Goal: Communication & Community: Ask a question

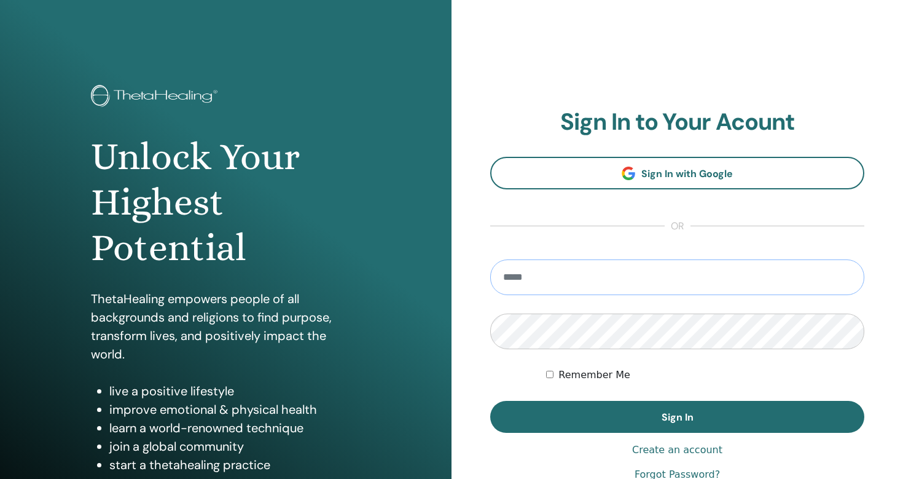
type input "**********"
click at [677, 416] on button "Sign In" at bounding box center [677, 417] width 374 height 32
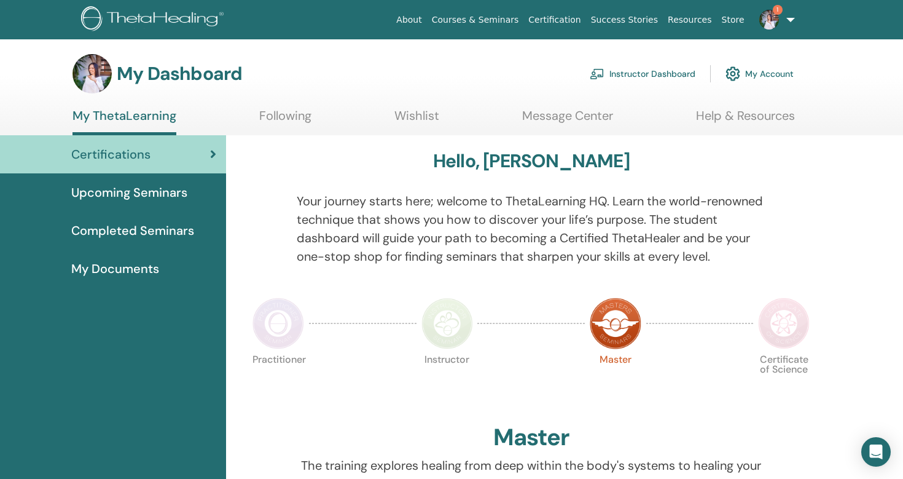
click at [772, 22] on img at bounding box center [769, 20] width 20 height 20
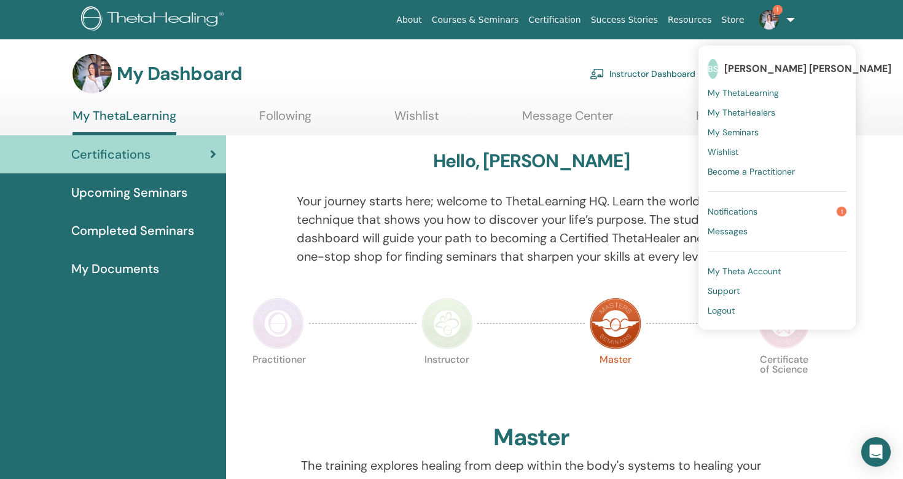
click at [760, 211] on link "Notifications 1" at bounding box center [777, 211] width 139 height 20
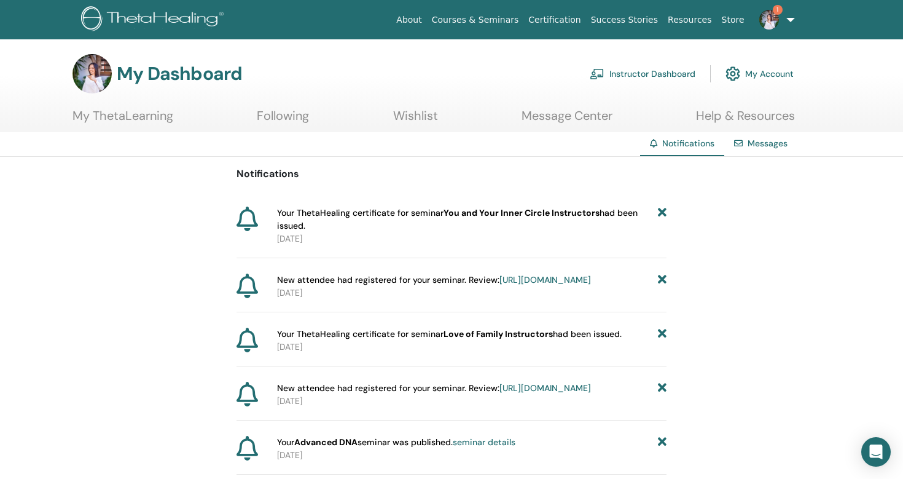
click at [348, 216] on span "Your ThetaHealing certificate for seminar You and Your Inner Circle Instructors…" at bounding box center [467, 219] width 381 height 26
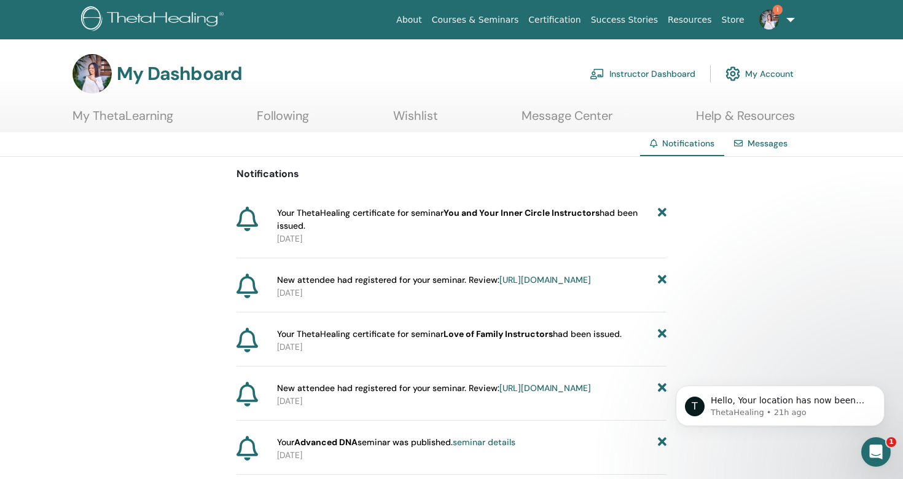
click at [508, 216] on b "You and Your Inner Circle Instructors" at bounding box center [522, 212] width 156 height 11
click at [876, 440] on div "Open Intercom Messenger" at bounding box center [874, 449] width 41 height 41
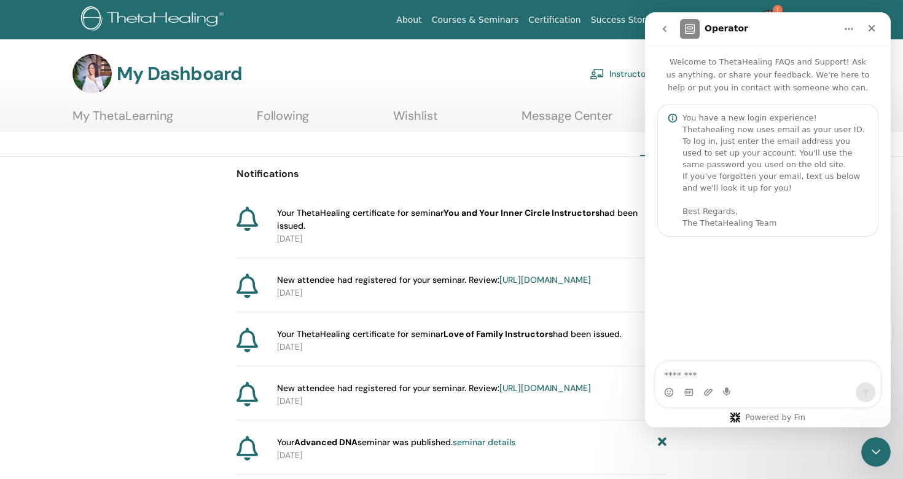
scroll to position [2, 0]
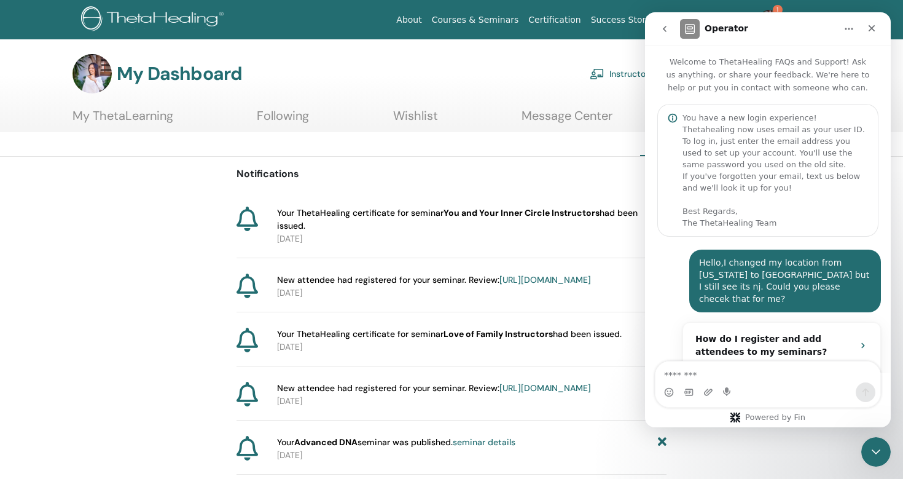
click at [828, 376] on textarea "Message…" at bounding box center [767, 371] width 225 height 21
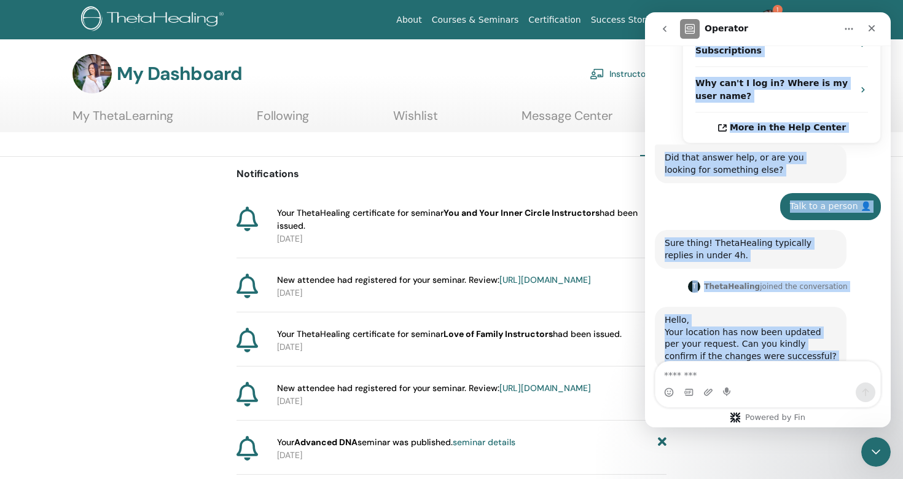
scroll to position [353, 0]
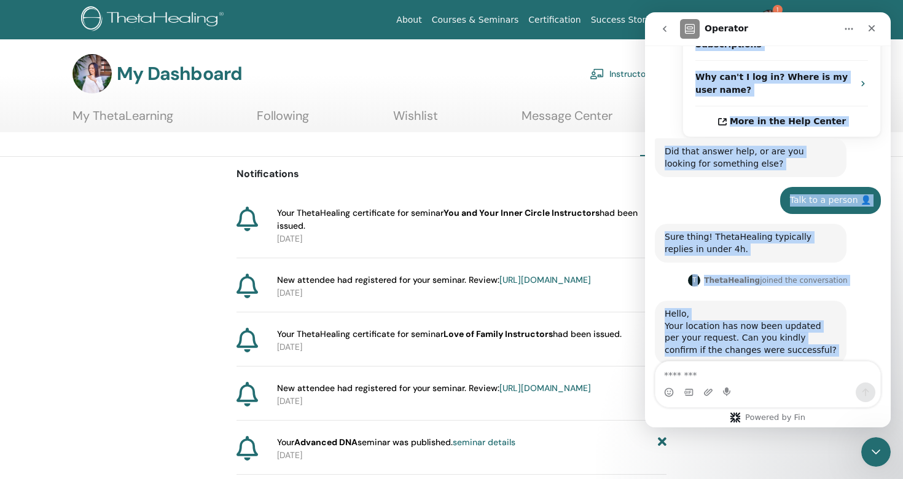
drag, startPoint x: 883, startPoint y: 300, endPoint x: 872, endPoint y: 407, distance: 107.5
click at [872, 407] on div "Welcome to ThetaHealing FAQs and Support! Ask us anything, or share your feedba…" at bounding box center [768, 235] width 246 height 381
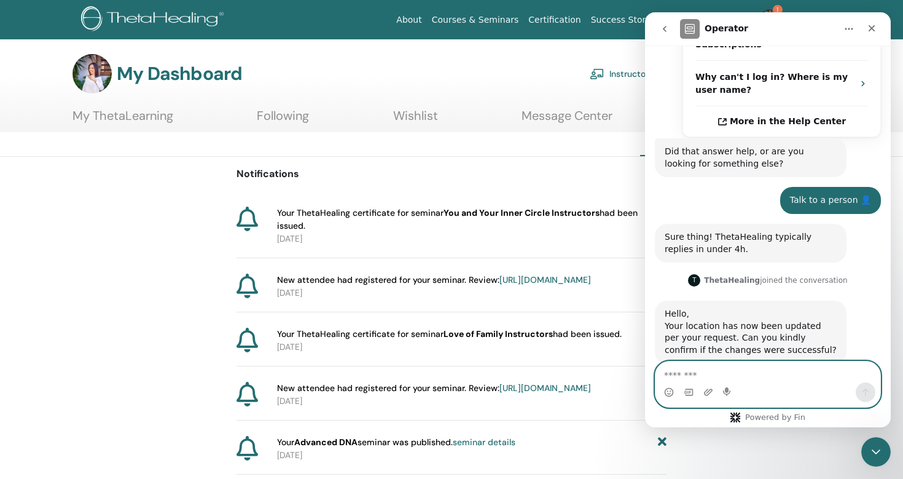
click at [783, 375] on textarea "Message…" at bounding box center [767, 371] width 225 height 21
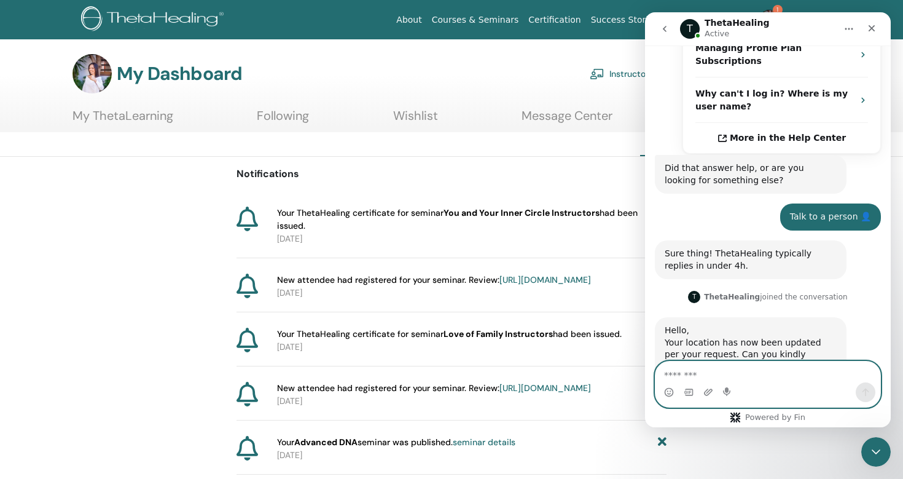
scroll to position [422, 0]
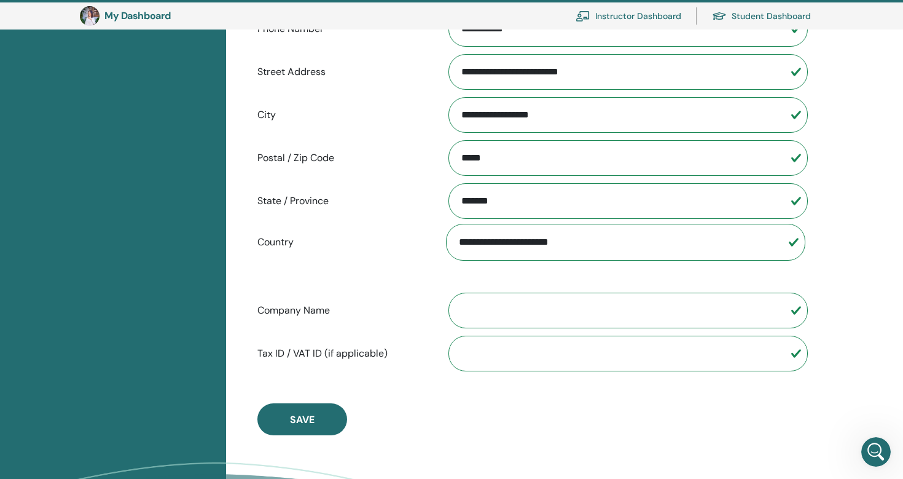
click at [638, 14] on link "Instructor Dashboard" at bounding box center [629, 15] width 106 height 27
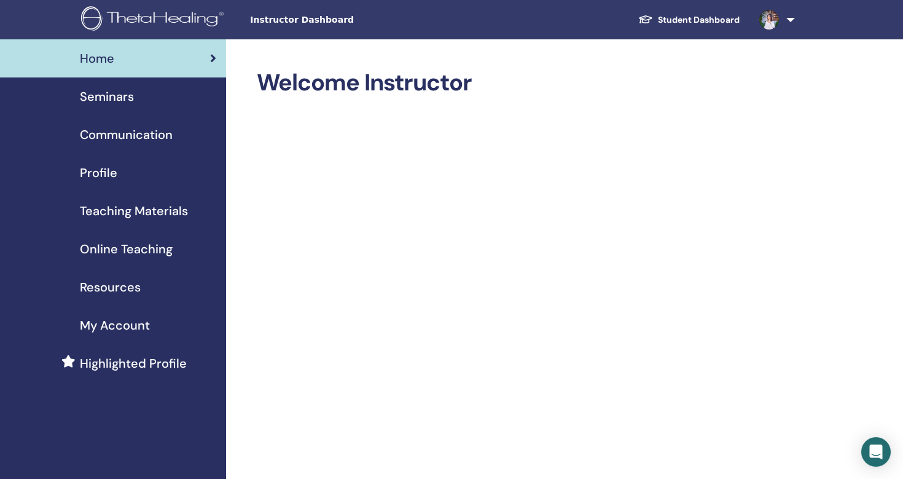
click at [119, 91] on span "Seminars" at bounding box center [107, 96] width 54 height 18
